Goal: Information Seeking & Learning: Learn about a topic

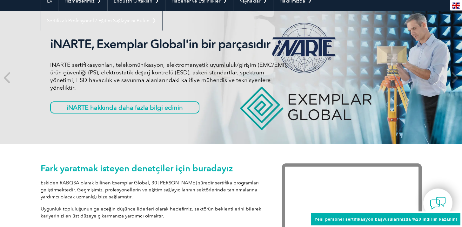
scroll to position [34, 0]
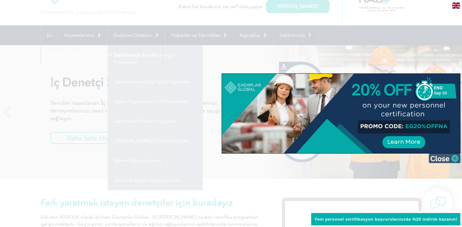
click at [454, 161] on img at bounding box center [444, 158] width 32 height 10
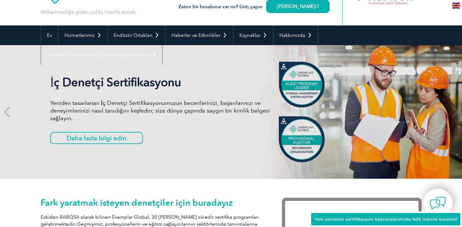
click at [0, 0] on font "Eğitim Sağlayıcılarımız" at bounding box center [0, 0] width 0 height 0
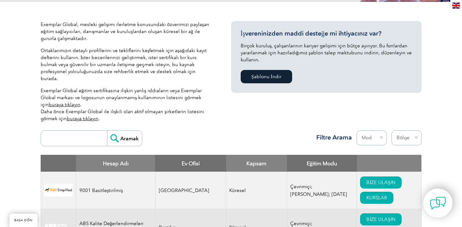
scroll to position [229, 0]
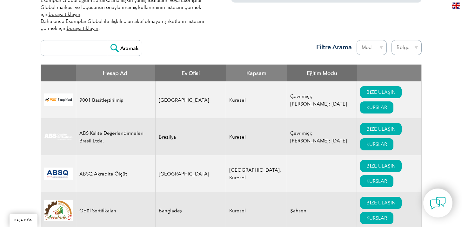
click at [78, 41] on input "search" at bounding box center [75, 47] width 63 height 15
type input "PROKS"
click at [117, 42] on input "Aramak" at bounding box center [124, 47] width 35 height 15
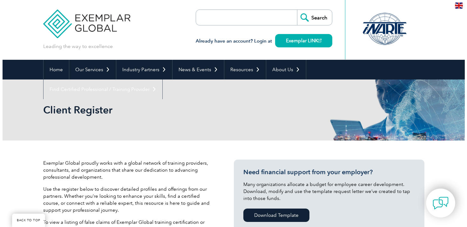
scroll to position [210, 0]
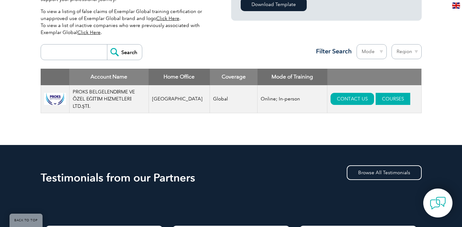
click at [375, 100] on link "COURSES" at bounding box center [392, 99] width 35 height 12
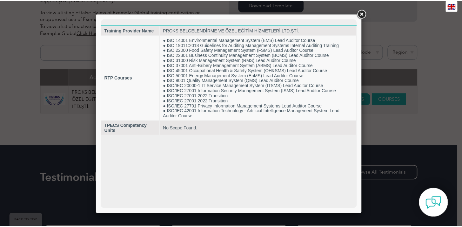
scroll to position [0, 0]
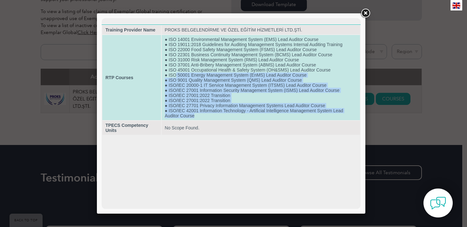
drag, startPoint x: 218, startPoint y: 121, endPoint x: 177, endPoint y: 69, distance: 65.8
click at [177, 74] on td "● ISO 14001 Environmental Management System (EMS) Lead Auditor Course ● ISO 190…" at bounding box center [261, 77] width 198 height 85
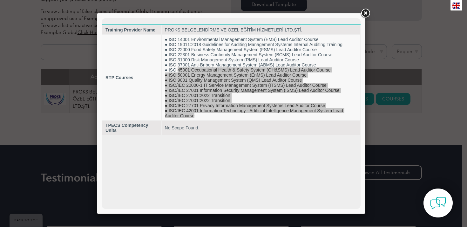
click at [363, 13] on link at bounding box center [364, 13] width 11 height 11
